Goal: Task Accomplishment & Management: Use online tool/utility

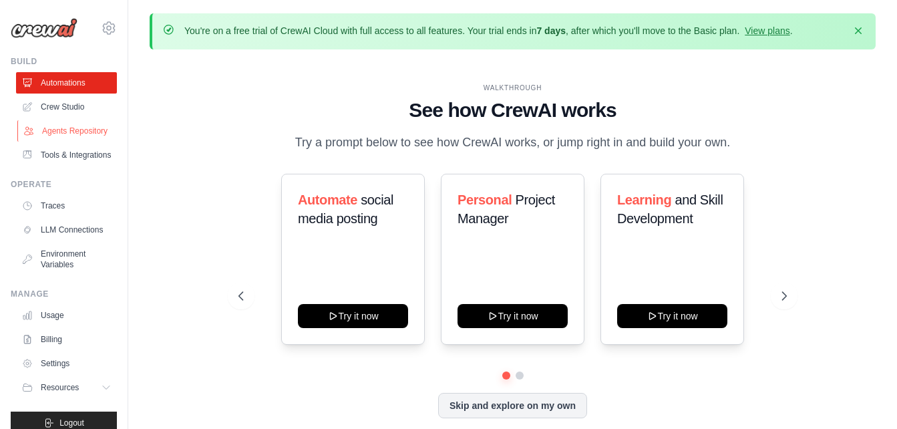
click at [80, 142] on link "Agents Repository" at bounding box center [67, 130] width 101 height 21
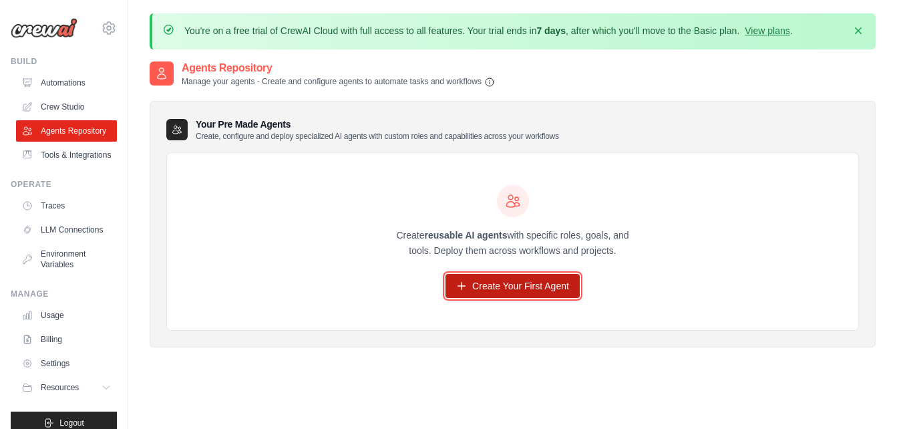
click at [484, 297] on link "Create Your First Agent" at bounding box center [513, 286] width 134 height 24
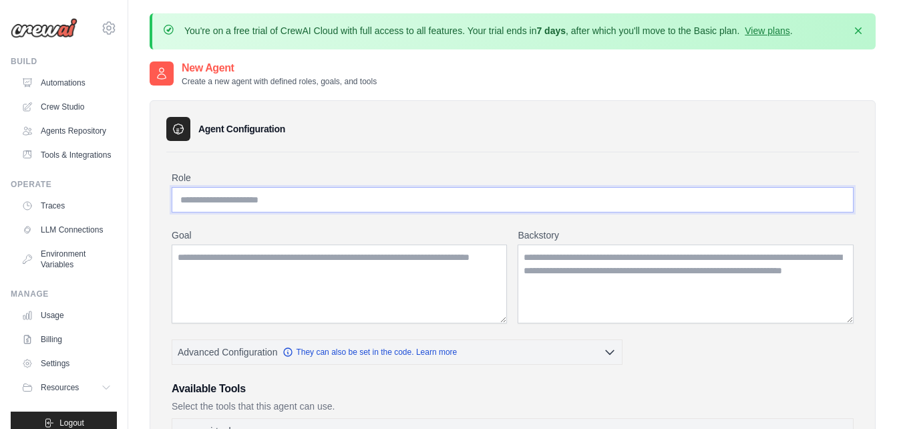
click at [391, 202] on input "Role" at bounding box center [513, 199] width 682 height 25
click at [367, 267] on textarea "Goal" at bounding box center [339, 283] width 335 height 79
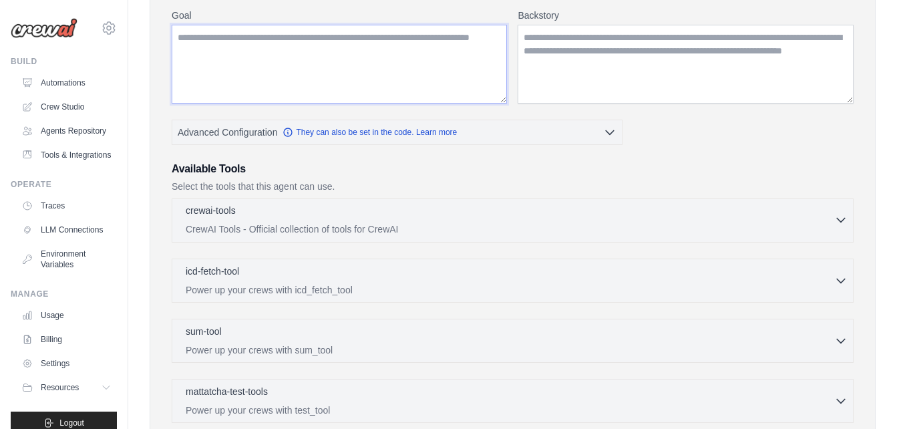
scroll to position [496, 0]
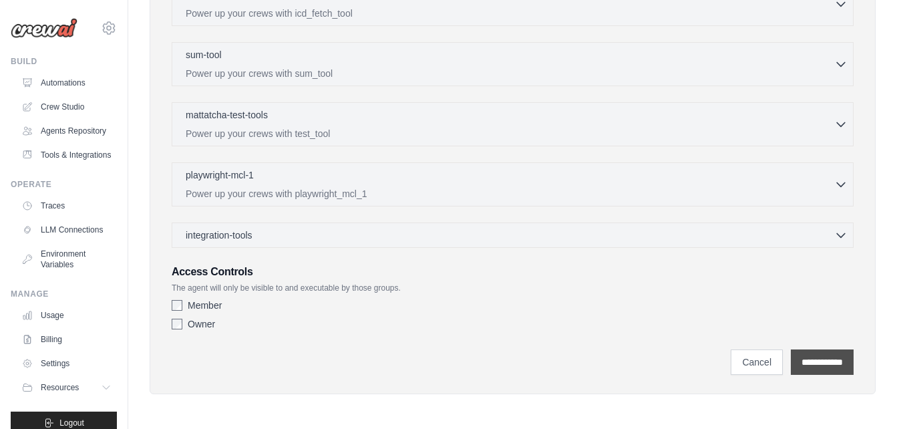
click at [816, 361] on input "**********" at bounding box center [822, 361] width 63 height 25
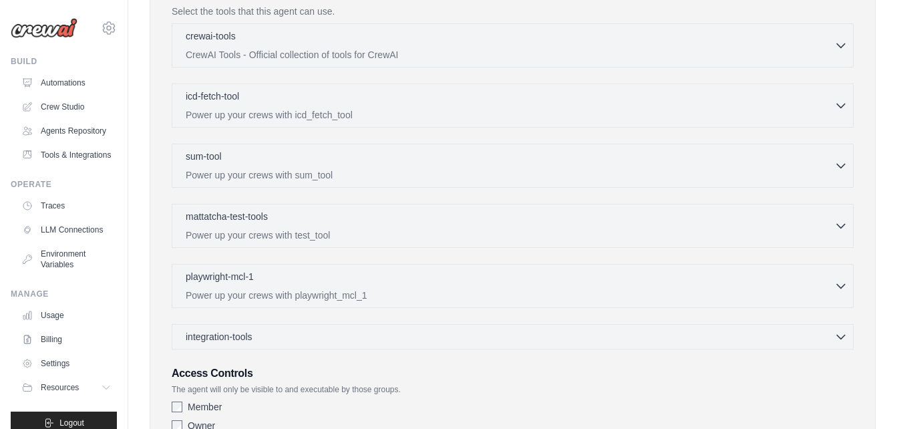
scroll to position [0, 0]
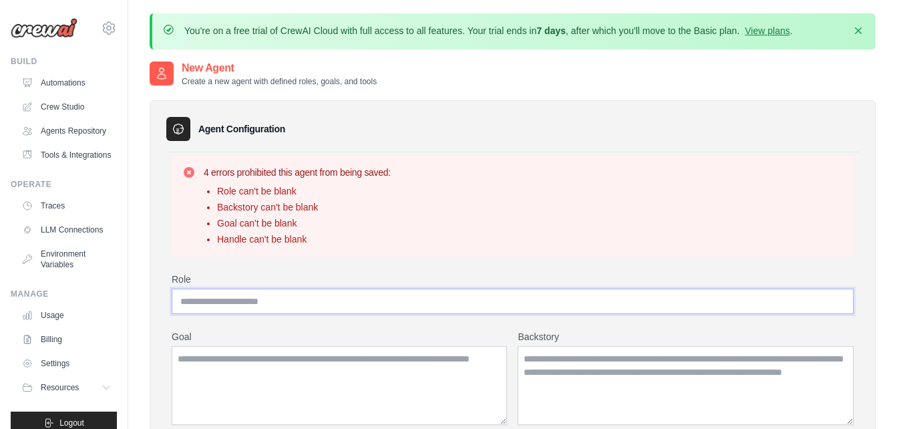
click at [387, 307] on input "Role" at bounding box center [513, 301] width 682 height 25
type input "**********"
click at [317, 381] on textarea "Goal" at bounding box center [339, 385] width 335 height 79
type textarea "**********"
click at [629, 369] on textarea "Backstory" at bounding box center [686, 385] width 336 height 79
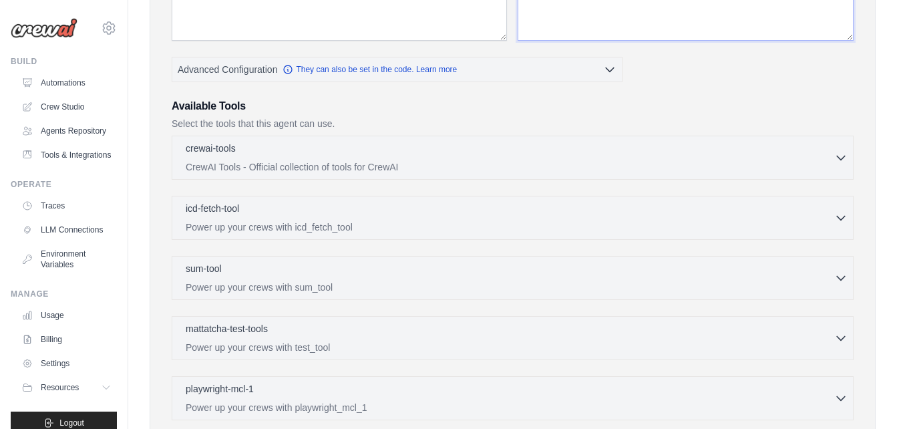
scroll to position [598, 0]
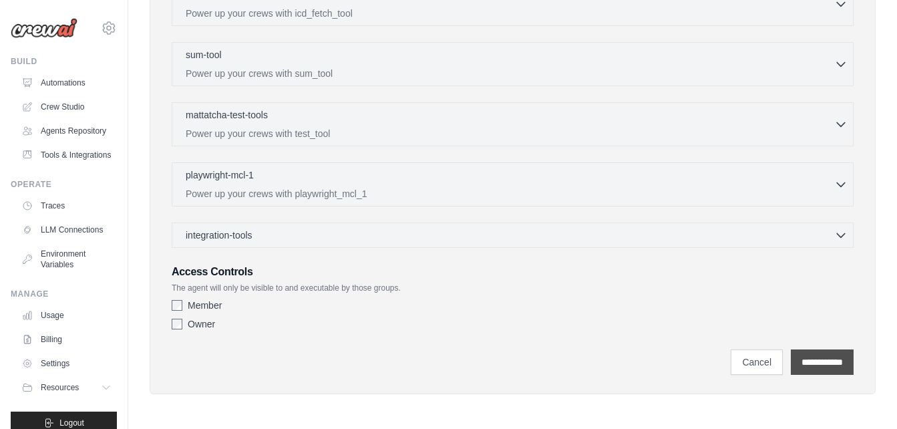
type textarea "**********"
click at [796, 365] on input "**********" at bounding box center [822, 361] width 63 height 25
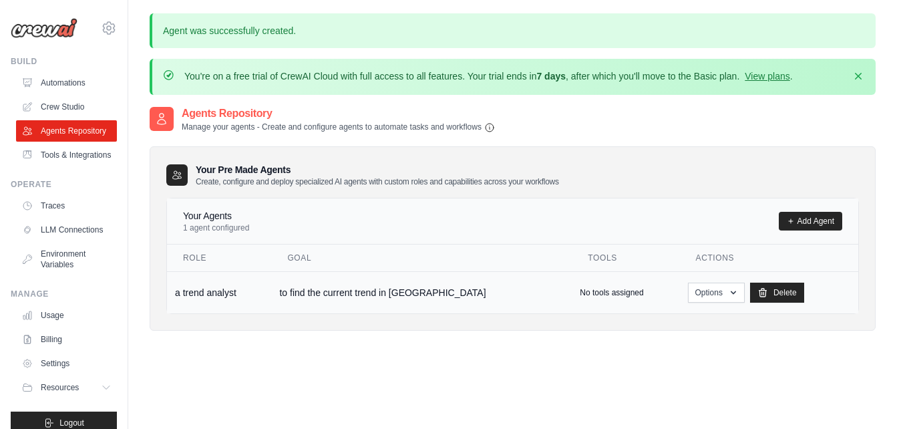
click at [572, 289] on td "No tools assigned" at bounding box center [626, 292] width 108 height 42
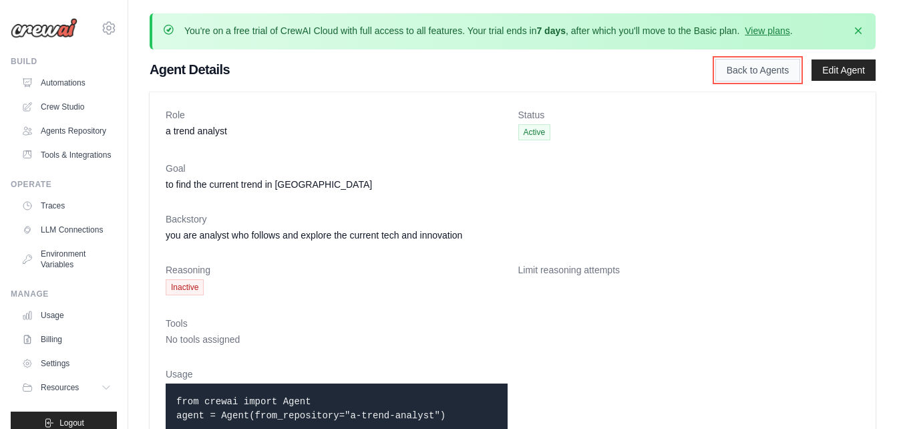
click at [730, 77] on link "Back to Agents" at bounding box center [757, 70] width 85 height 23
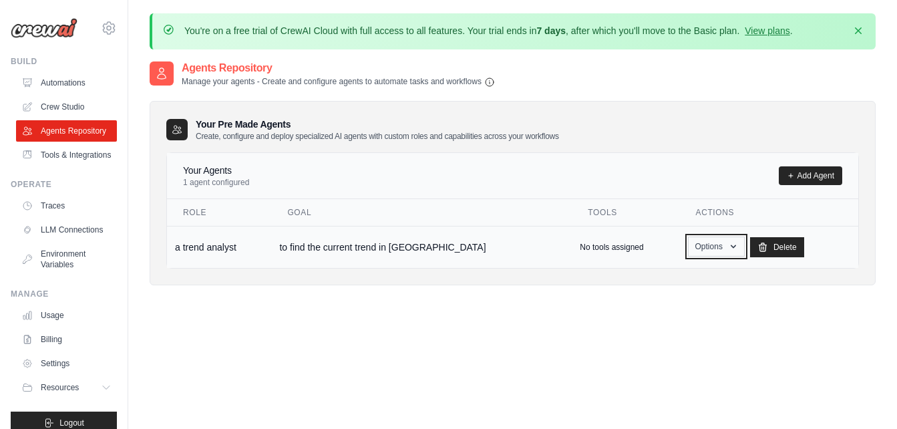
click at [702, 249] on button "Options" at bounding box center [716, 246] width 57 height 20
click at [672, 275] on link "Show" at bounding box center [697, 277] width 96 height 24
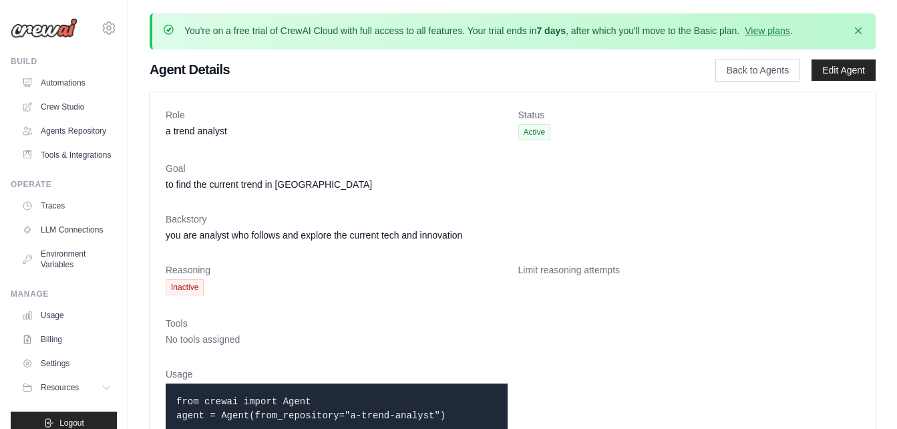
scroll to position [44, 0]
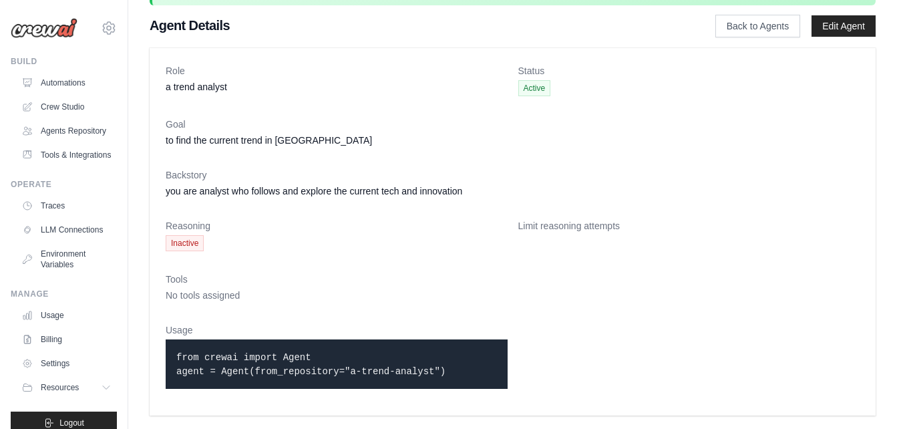
click at [317, 373] on code "from crewai import Agent agent = Agent(from_repository="a-trend-analyst")" at bounding box center [310, 364] width 269 height 25
click at [235, 346] on div "from crewai import Agent agent = Agent(from_repository="a-trend-analyst")" at bounding box center [337, 363] width 342 height 49
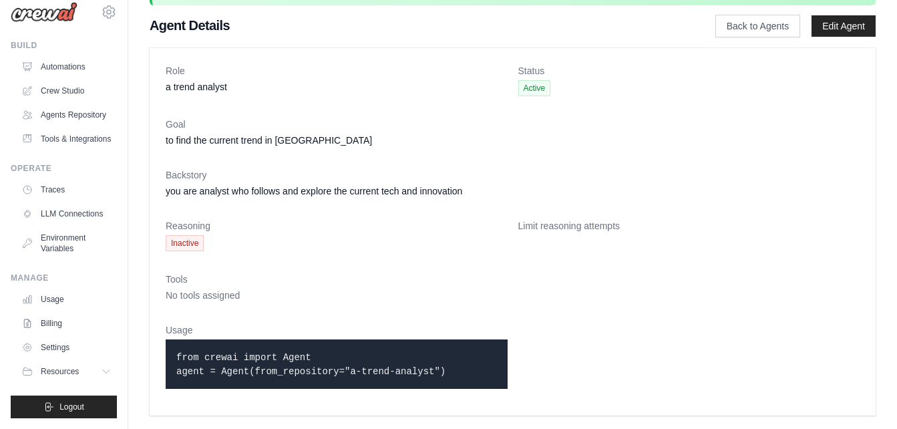
scroll to position [0, 0]
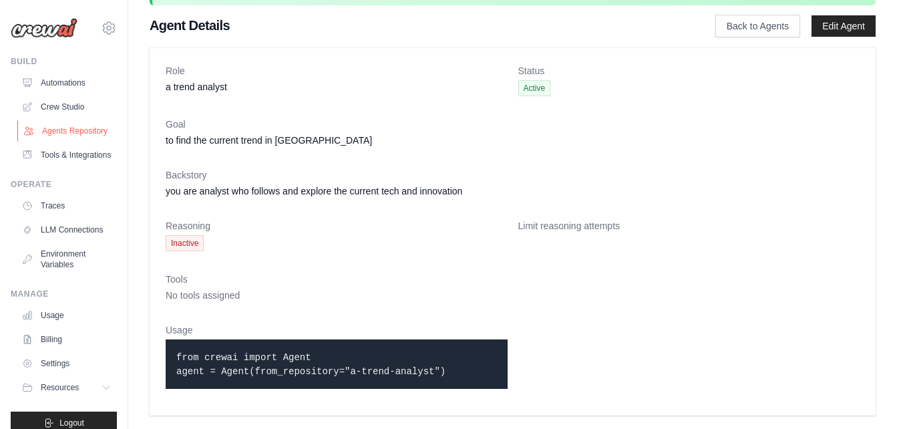
click at [89, 136] on link "Agents Repository" at bounding box center [67, 130] width 101 height 21
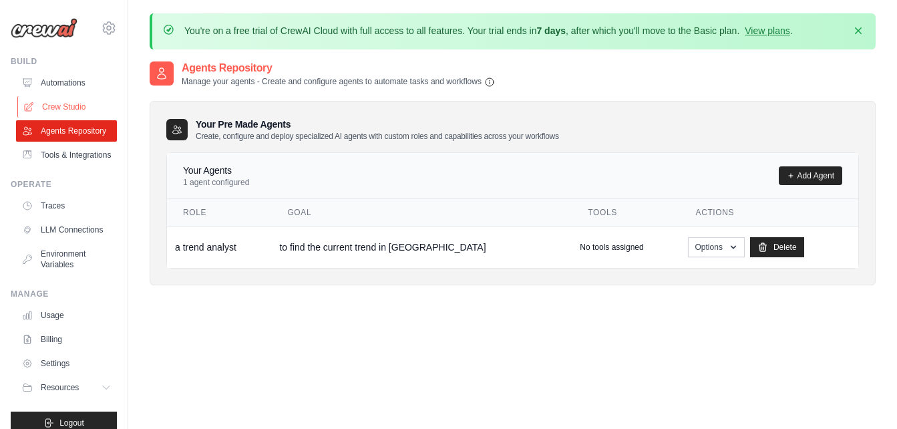
click at [91, 104] on link "Crew Studio" at bounding box center [67, 106] width 101 height 21
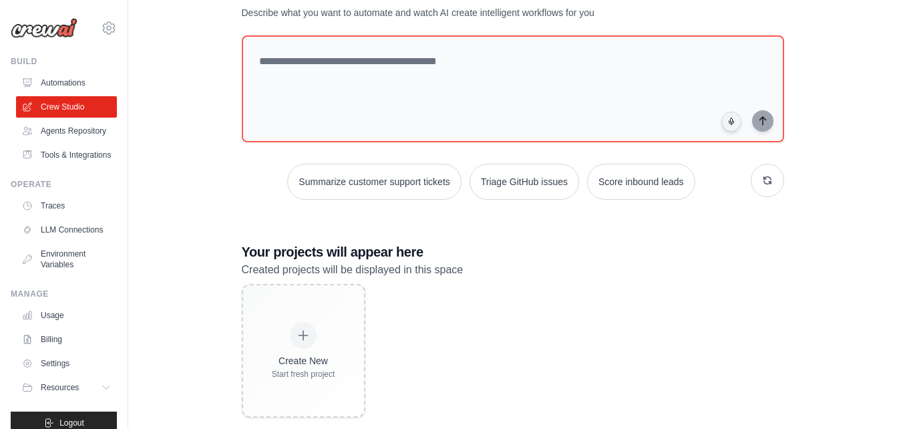
scroll to position [98, 0]
click at [55, 83] on link "Automations" at bounding box center [67, 82] width 101 height 21
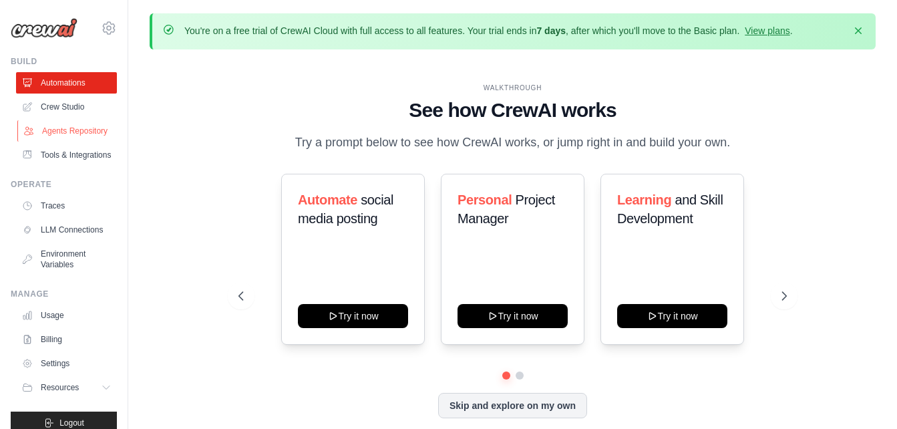
click at [42, 133] on link "Agents Repository" at bounding box center [67, 130] width 101 height 21
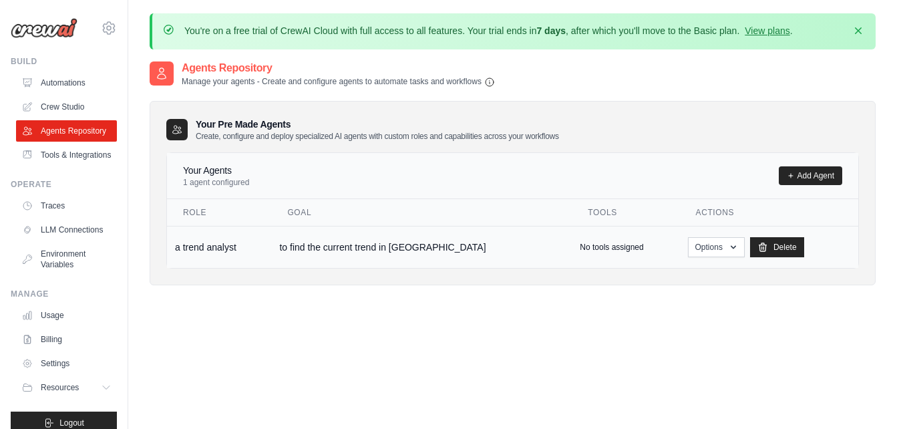
click at [394, 250] on td "to find the current trend in [GEOGRAPHIC_DATA]" at bounding box center [421, 247] width 301 height 42
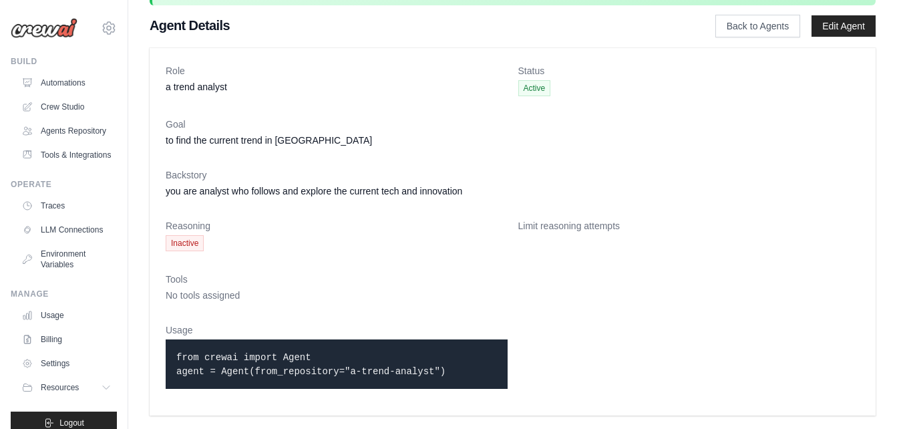
click at [533, 94] on span "Active" at bounding box center [534, 88] width 33 height 16
